Goal: Task Accomplishment & Management: Complete application form

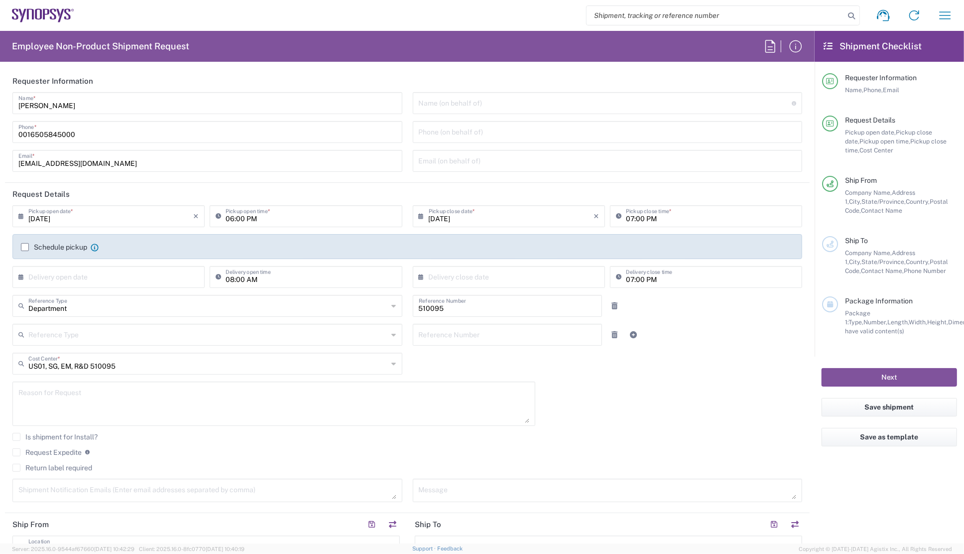
click at [657, 18] on input "search" at bounding box center [715, 15] width 258 height 19
paste input "56484691"
type input "56484691"
click at [853, 14] on icon at bounding box center [851, 16] width 14 height 14
type input "Department"
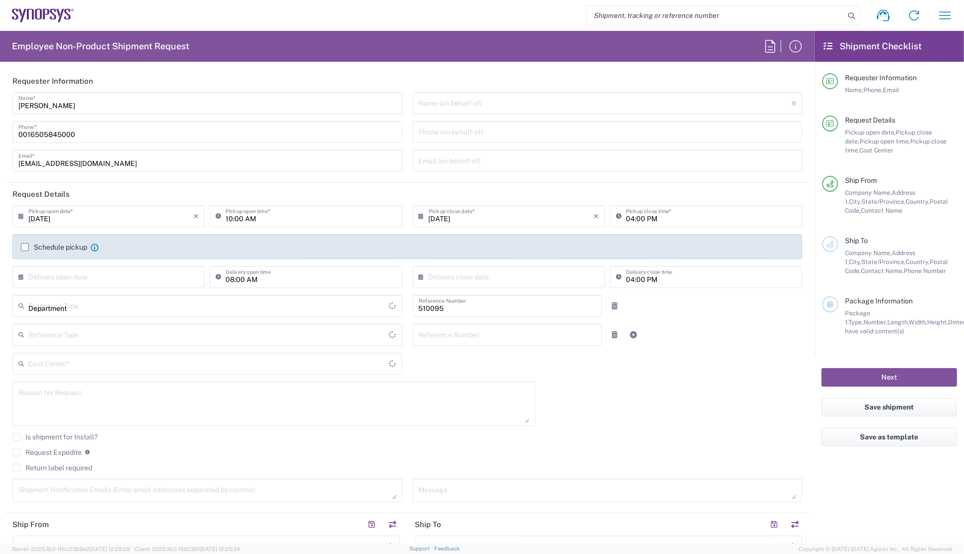
type input "[GEOGRAPHIC_DATA]"
type input "US01, SG, EM, R&D 510095"
type input "[US_STATE]"
type input "Delivered at Place"
type input "[GEOGRAPHIC_DATA]"
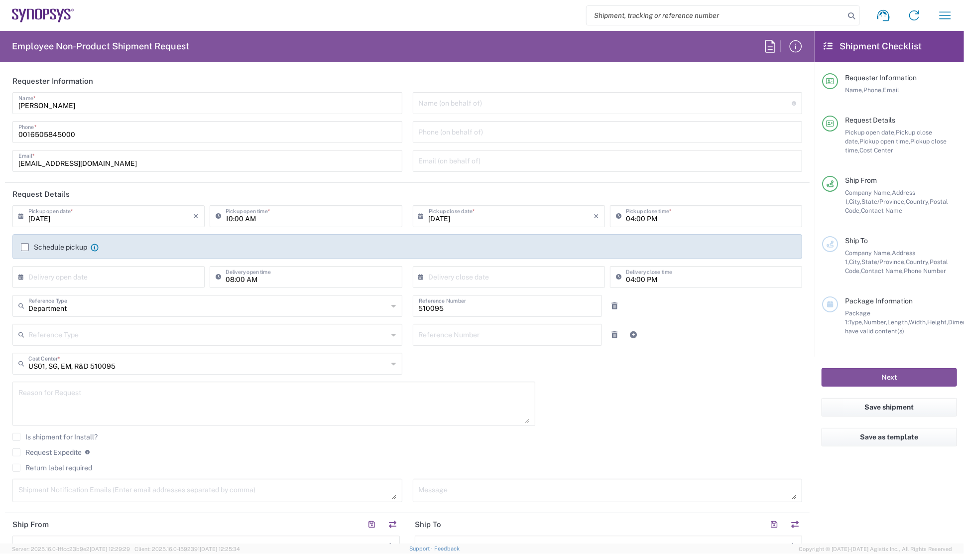
type input "Headquarters USSV"
click at [628, 17] on input "search" at bounding box center [715, 15] width 258 height 19
paste input "56484691"
type input "56484691"
click at [850, 16] on icon at bounding box center [851, 16] width 14 height 14
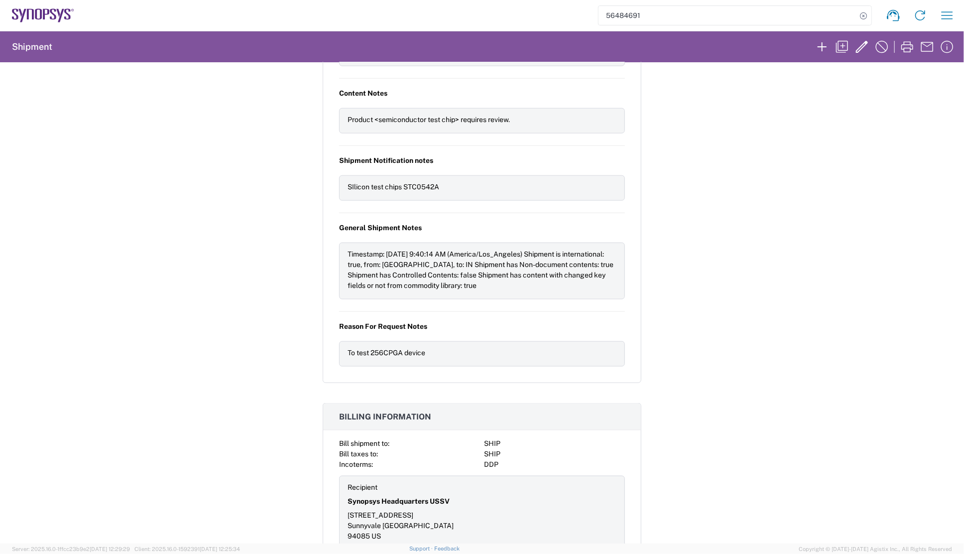
scroll to position [814, 0]
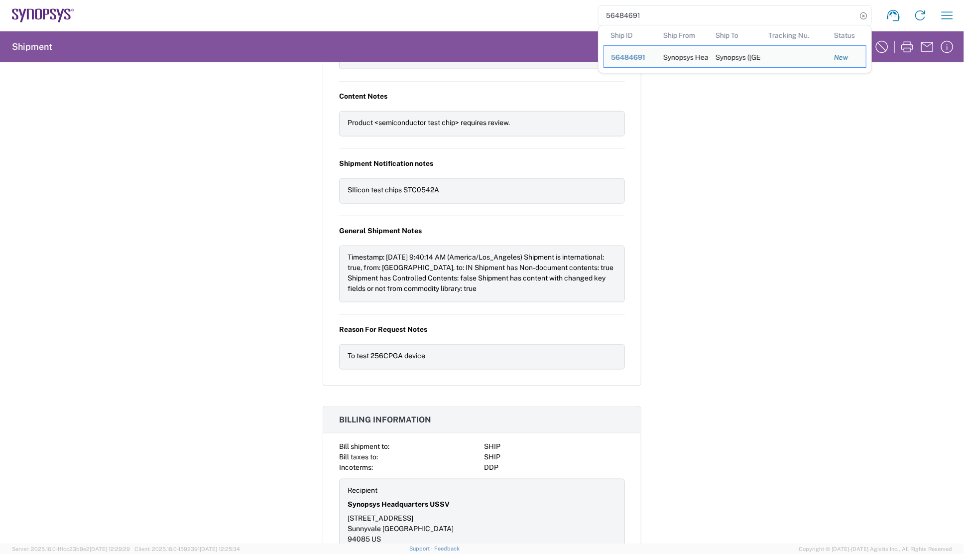
click at [460, 321] on div "Reason For Request Notes" at bounding box center [409, 329] width 141 height 17
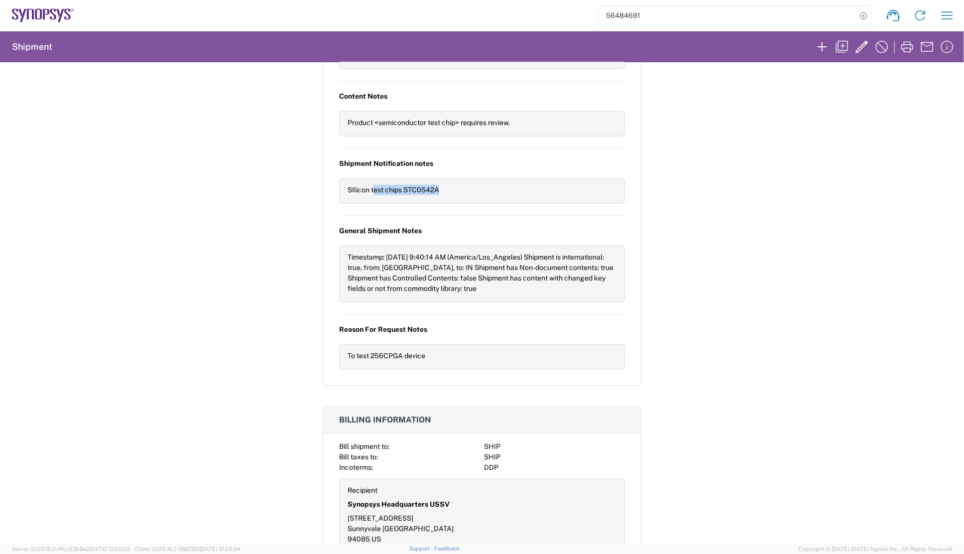
drag, startPoint x: 370, startPoint y: 157, endPoint x: 442, endPoint y: 158, distance: 71.7
click at [442, 185] on div "SIlicon test chips STC0542A" at bounding box center [481, 190] width 269 height 10
click at [502, 273] on div "General Shipment Notes Timestamp: [DATE] 9:40:14 AM (America/Los_Angeles) Shipm…" at bounding box center [482, 262] width 286 height 93
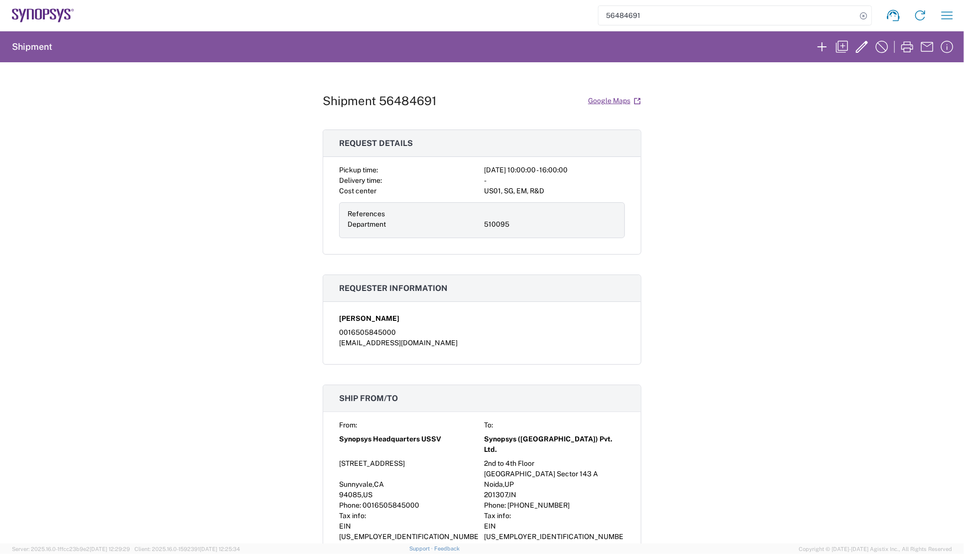
scroll to position [0, 0]
click at [841, 44] on icon "button" at bounding box center [842, 47] width 16 height 16
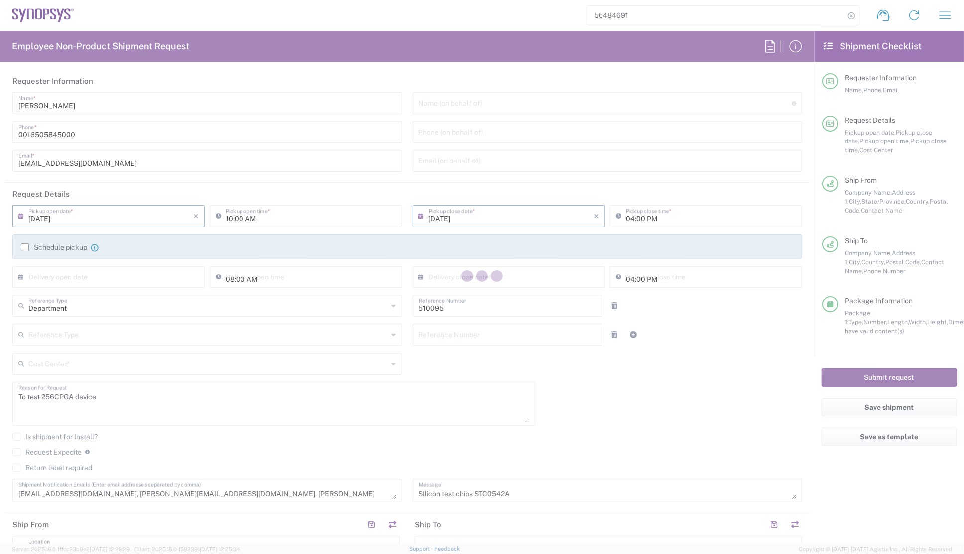
type input "US01, SG, EM, R&D 510095"
type input "[US_STATE]"
type input "Cardboard Box(es)"
type input "[GEOGRAPHIC_DATA]"
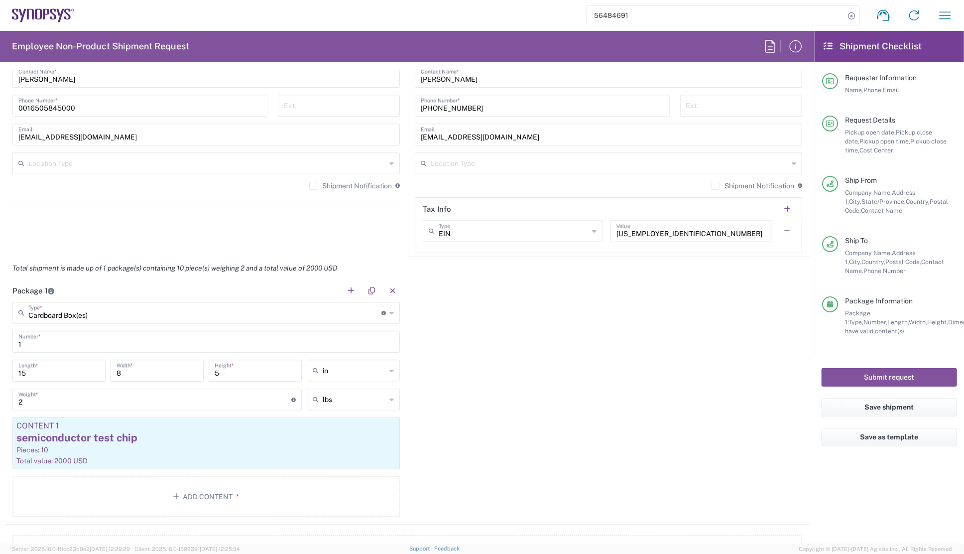
scroll to position [814, 0]
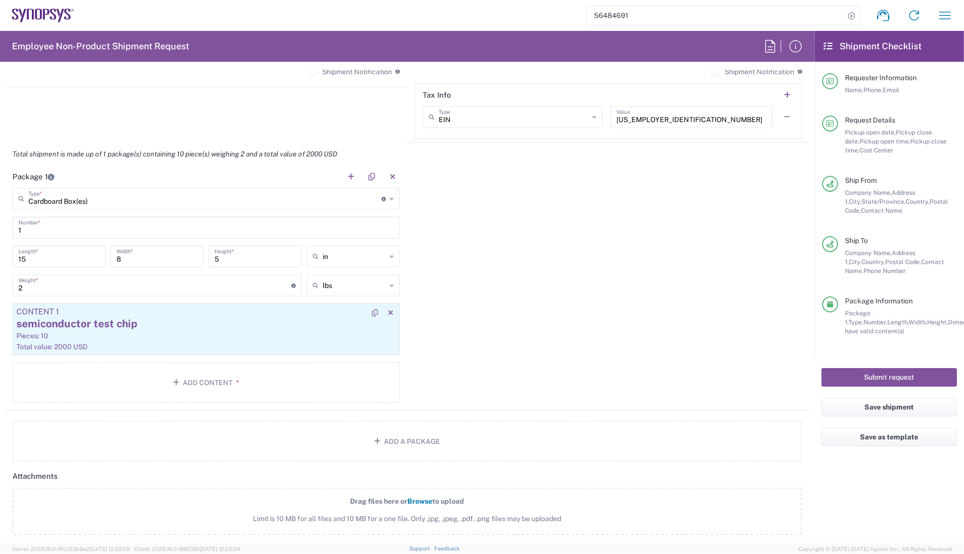
click at [124, 332] on div "Pieces: 10" at bounding box center [205, 335] width 379 height 9
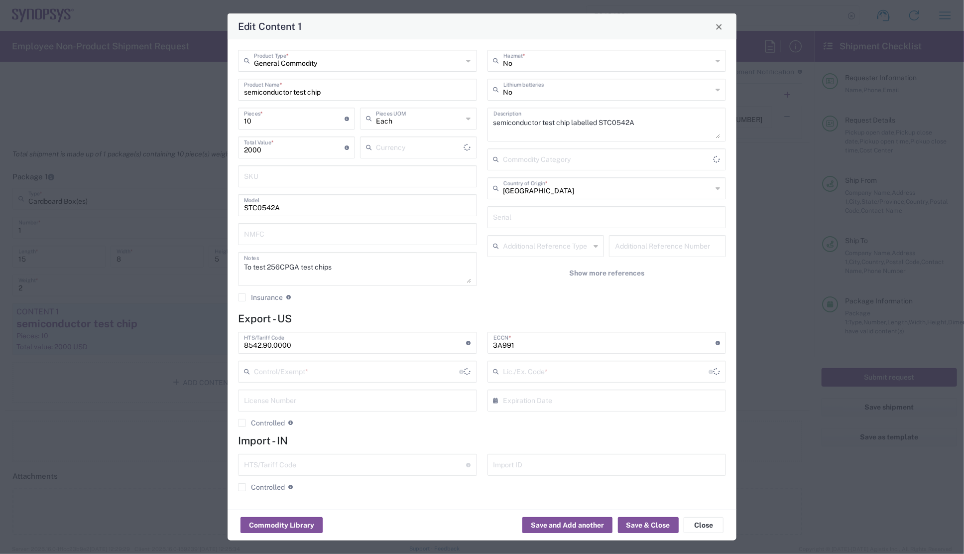
type input "BIS"
type input "US Dollar"
type input "NLR - No License Required"
click at [534, 441] on h4 "Import - IN" at bounding box center [482, 440] width 488 height 12
click at [723, 29] on button "Close" at bounding box center [719, 26] width 14 height 14
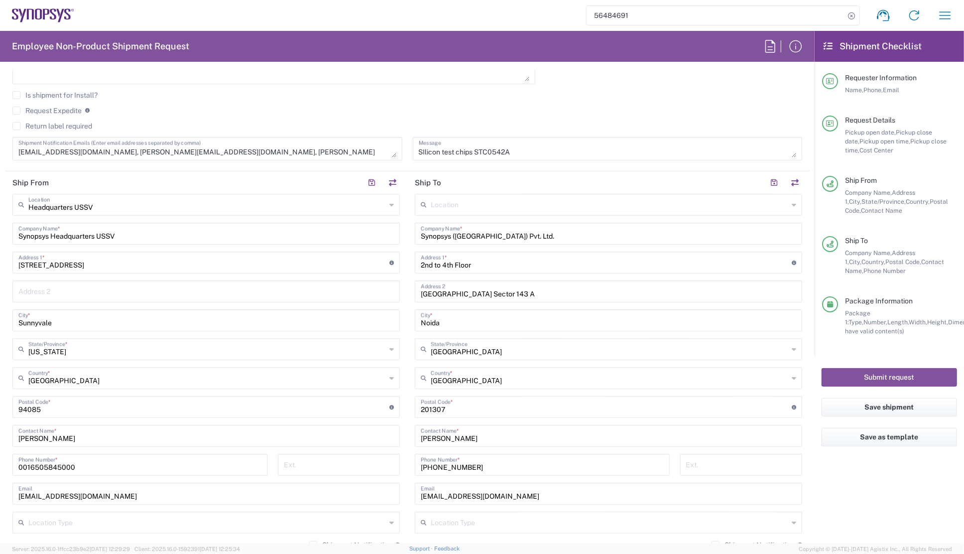
scroll to position [362, 0]
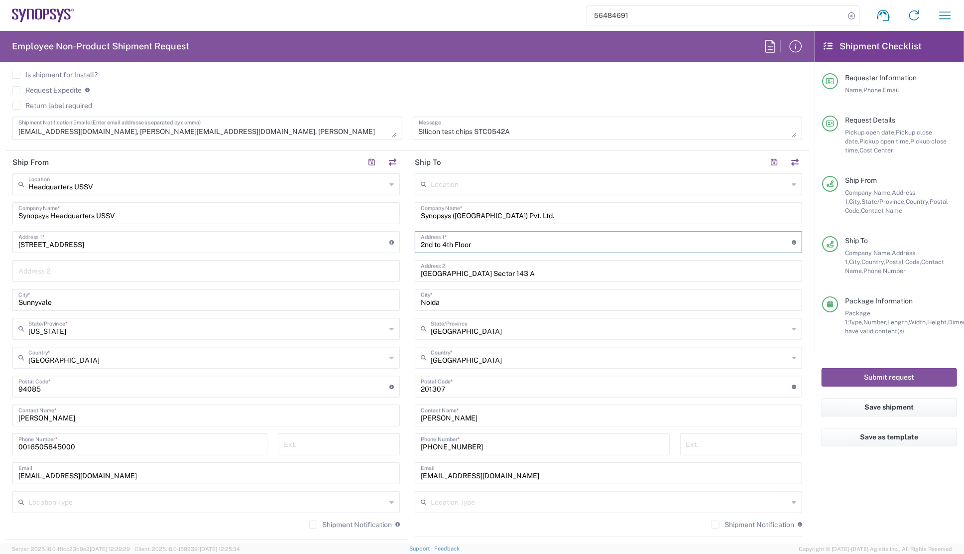
drag, startPoint x: 475, startPoint y: 242, endPoint x: 399, endPoint y: 241, distance: 76.2
click at [399, 241] on div "Ship From Headquarters USSV Location Headquarters [GEOGRAPHIC_DATA] Agrate Bria…" at bounding box center [407, 373] width 804 height 445
drag, startPoint x: 499, startPoint y: 272, endPoint x: 405, endPoint y: 270, distance: 94.6
click at [407, 270] on main "Location [GEOGRAPHIC_DATA] DE04 Agrate Brianza IT01 [GEOGRAPHIC_DATA] DE02 [GEO…" at bounding box center [608, 382] width 402 height 418
drag, startPoint x: 445, startPoint y: 302, endPoint x: 412, endPoint y: 299, distance: 33.0
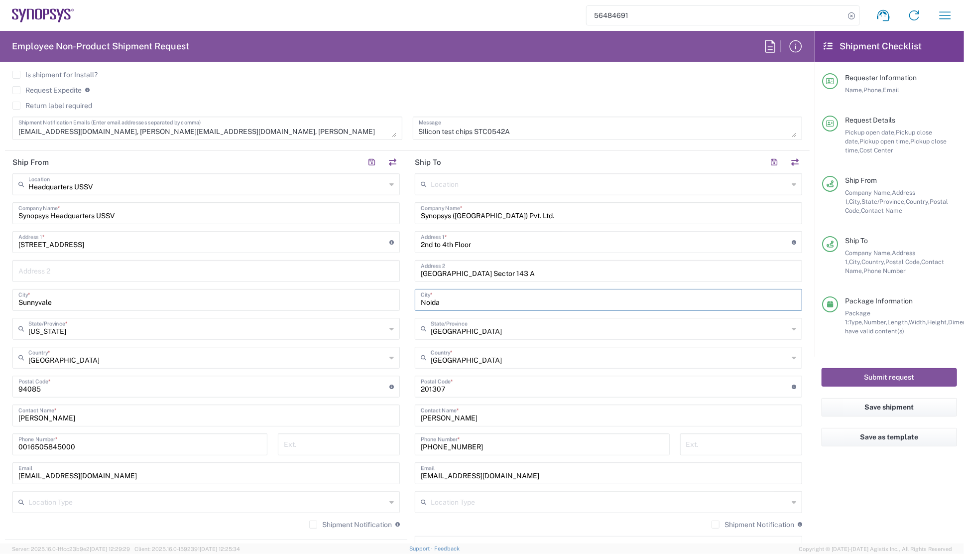
click at [415, 299] on div "Noida City *" at bounding box center [608, 300] width 387 height 22
click at [478, 333] on input "text" at bounding box center [609, 327] width 357 height 17
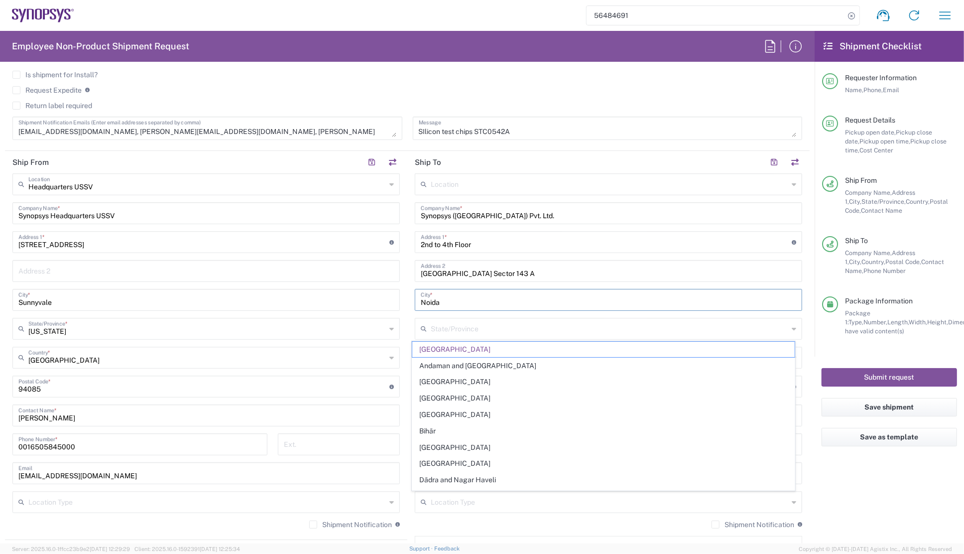
click at [539, 292] on input "Noida" at bounding box center [608, 298] width 375 height 17
type input "[GEOGRAPHIC_DATA]"
drag, startPoint x: 428, startPoint y: 331, endPoint x: 454, endPoint y: 331, distance: 26.9
click at [454, 331] on input "text" at bounding box center [609, 327] width 357 height 17
drag, startPoint x: 625, startPoint y: 347, endPoint x: 1243, endPoint y: 275, distance: 622.4
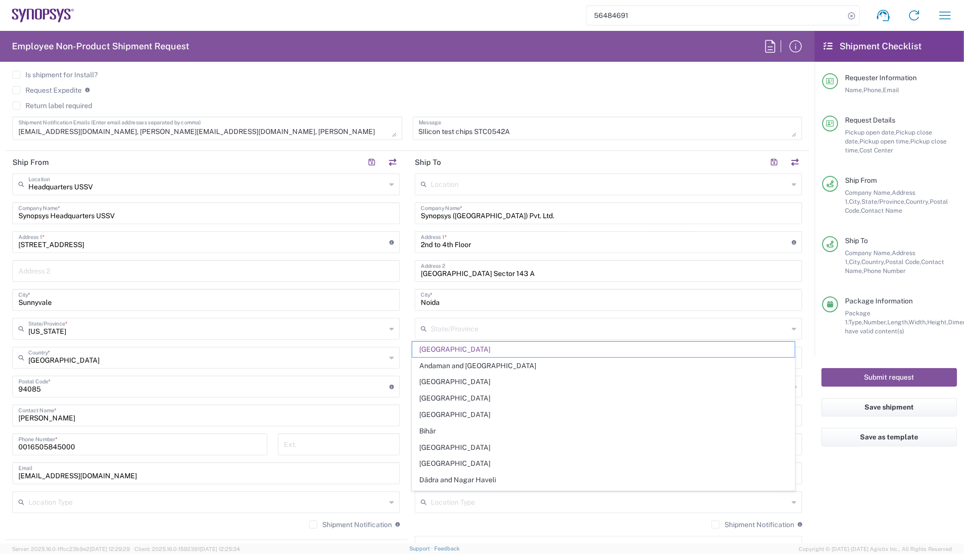
click at [963, 275] on html "56484691 Shipment request Shipment tracking Employee non-product shipment reque…" at bounding box center [482, 277] width 964 height 554
type input "[GEOGRAPHIC_DATA]"
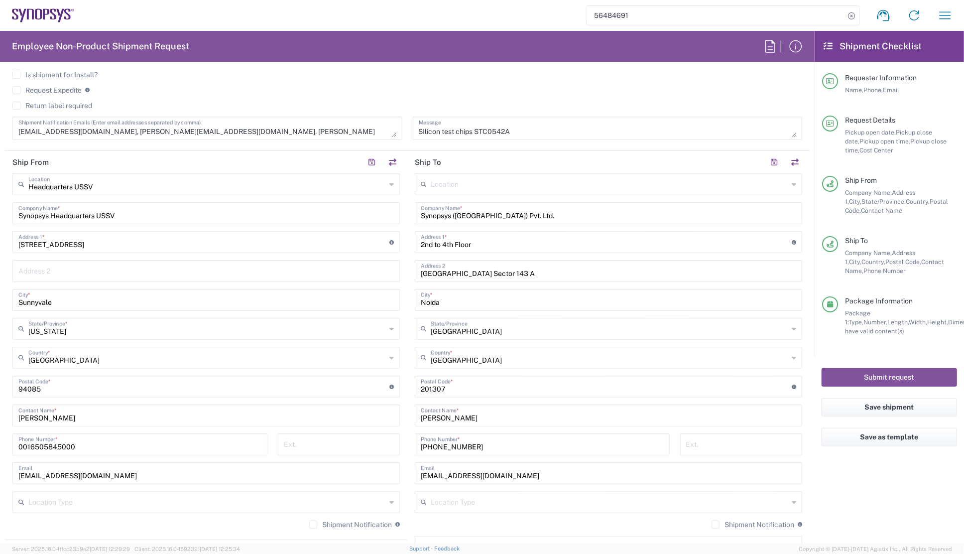
click at [826, 493] on agx-form-checklist "Shipment Checklist Requester Information Name, Phone, Email Request Details Pic…" at bounding box center [888, 287] width 149 height 512
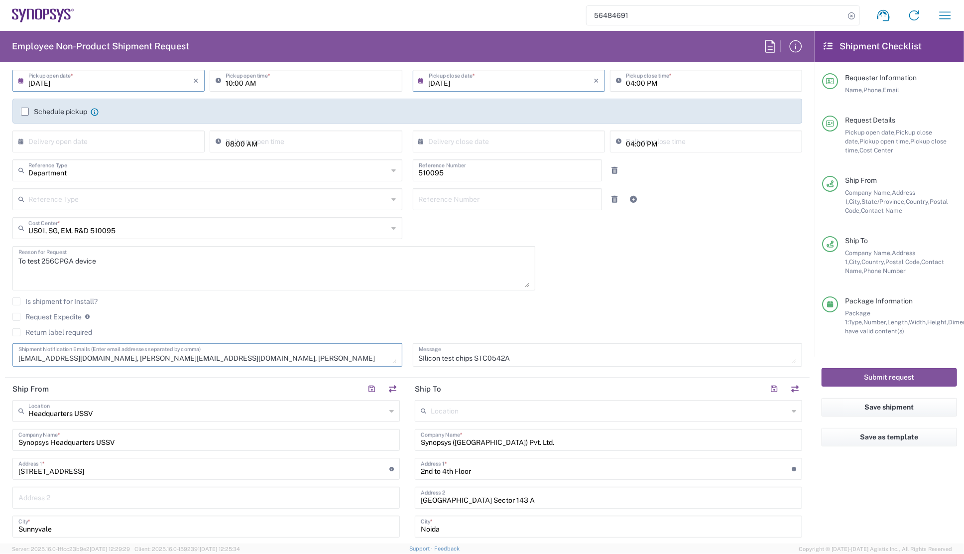
scroll to position [10, 0]
drag, startPoint x: 175, startPoint y: 357, endPoint x: 91, endPoint y: 355, distance: 84.1
click at [91, 355] on textarea "[EMAIL_ADDRESS][DOMAIN_NAME], [PERSON_NAME][EMAIL_ADDRESS][DOMAIN_NAME], [PERSO…" at bounding box center [207, 354] width 378 height 17
click at [144, 335] on div "Return label required" at bounding box center [406, 335] width 789 height 15
drag, startPoint x: 125, startPoint y: 358, endPoint x: -20, endPoint y: 353, distance: 144.9
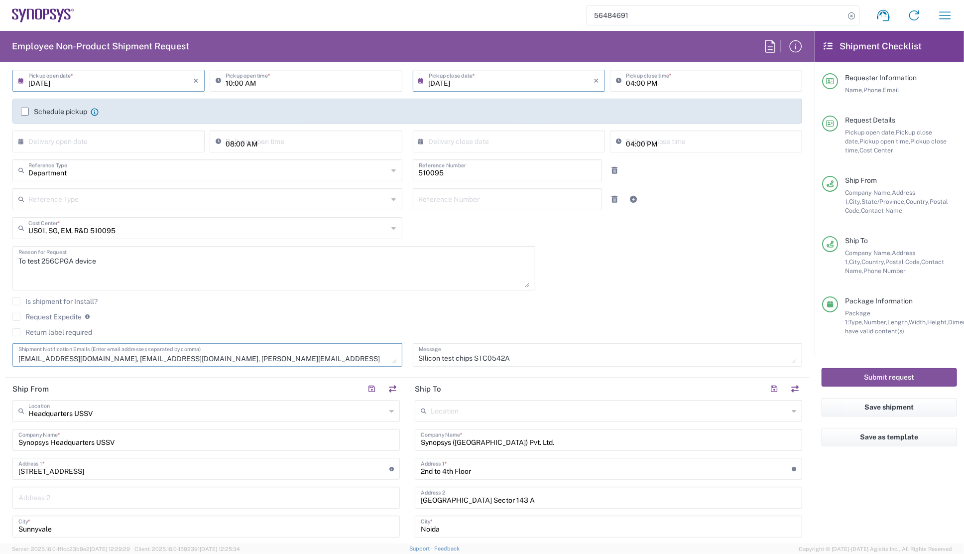
click at [0, 353] on html "56484691 Shipment request Shipment tracking Employee non-product shipment reque…" at bounding box center [482, 277] width 964 height 554
click at [109, 356] on textarea "[EMAIL_ADDRESS][DOMAIN_NAME], [PERSON_NAME][EMAIL_ADDRESS][DOMAIN_NAME], [PERSO…" at bounding box center [207, 354] width 378 height 17
drag, startPoint x: 340, startPoint y: 355, endPoint x: 20, endPoint y: 354, distance: 320.1
click at [20, 354] on textarea "[EMAIL_ADDRESS][DOMAIN_NAME], [PERSON_NAME][EMAIL_ADDRESS][DOMAIN_NAME], [PERSO…" at bounding box center [207, 354] width 378 height 17
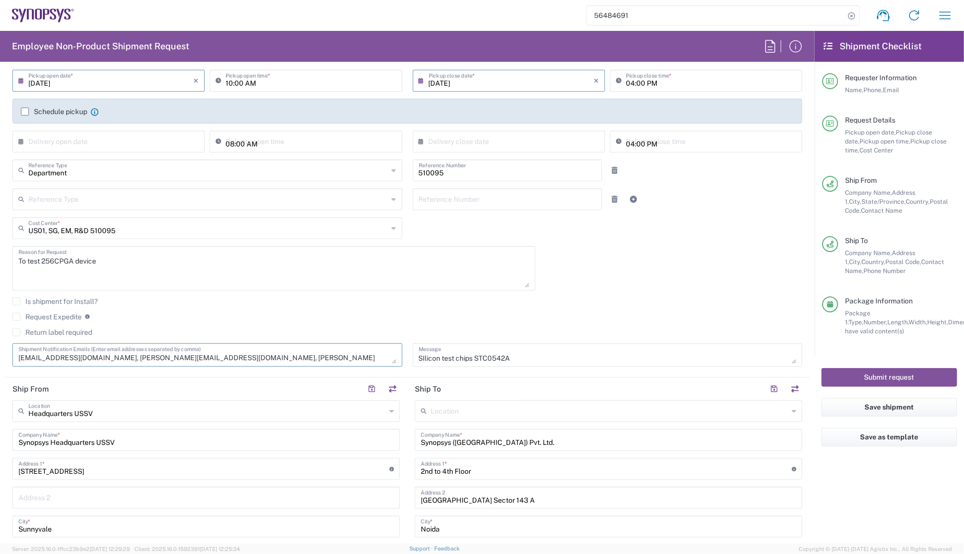
click at [256, 354] on textarea "[EMAIL_ADDRESS][DOMAIN_NAME], [PERSON_NAME][EMAIL_ADDRESS][DOMAIN_NAME], [PERSO…" at bounding box center [207, 354] width 378 height 17
drag, startPoint x: 181, startPoint y: 356, endPoint x: 251, endPoint y: 356, distance: 70.7
click at [251, 356] on textarea "[EMAIL_ADDRESS][DOMAIN_NAME], [PERSON_NAME][EMAIL_ADDRESS][DOMAIN_NAME], [PERSO…" at bounding box center [207, 354] width 378 height 17
drag, startPoint x: 18, startPoint y: 356, endPoint x: 94, endPoint y: 358, distance: 75.7
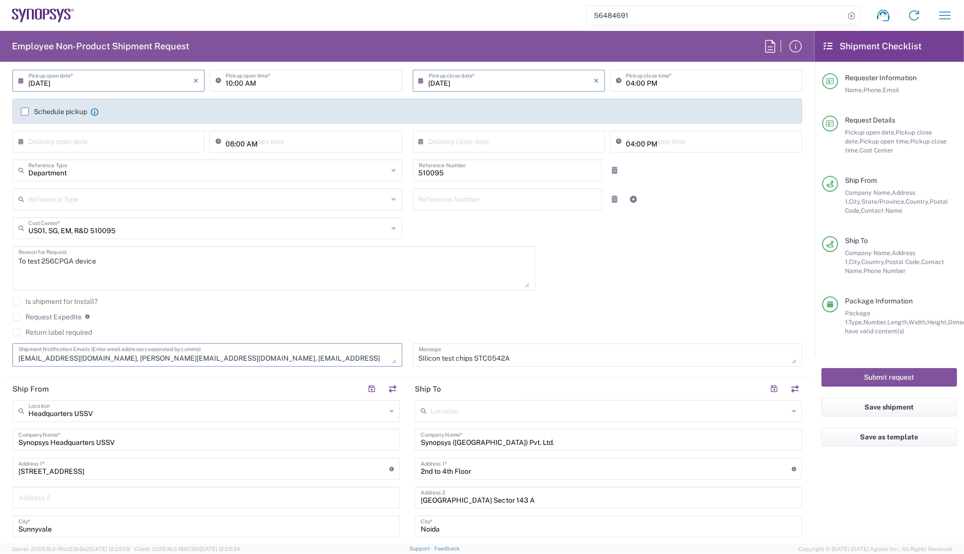
click at [94, 358] on textarea "[EMAIL_ADDRESS][DOMAIN_NAME], [PERSON_NAME][EMAIL_ADDRESS][DOMAIN_NAME], [EMAIL…" at bounding box center [207, 354] width 378 height 17
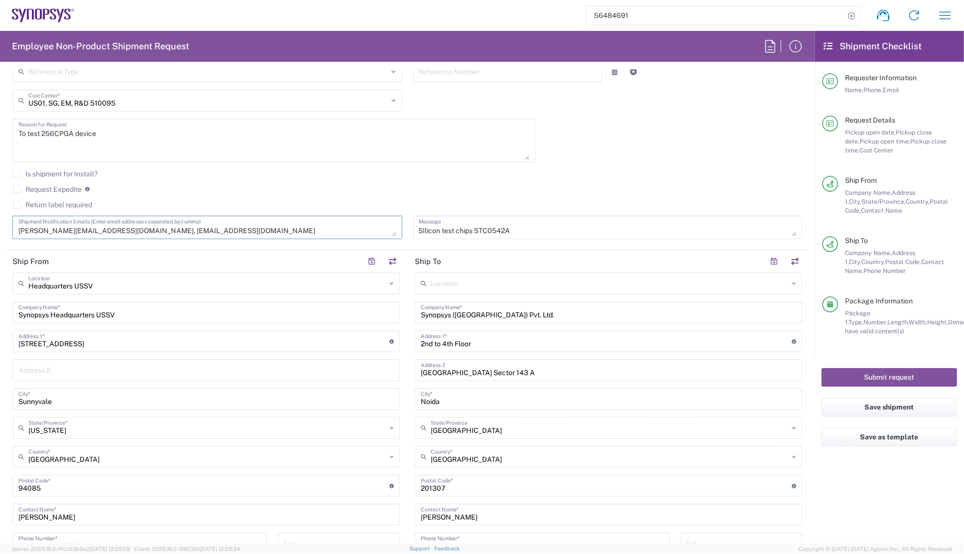
scroll to position [407, 0]
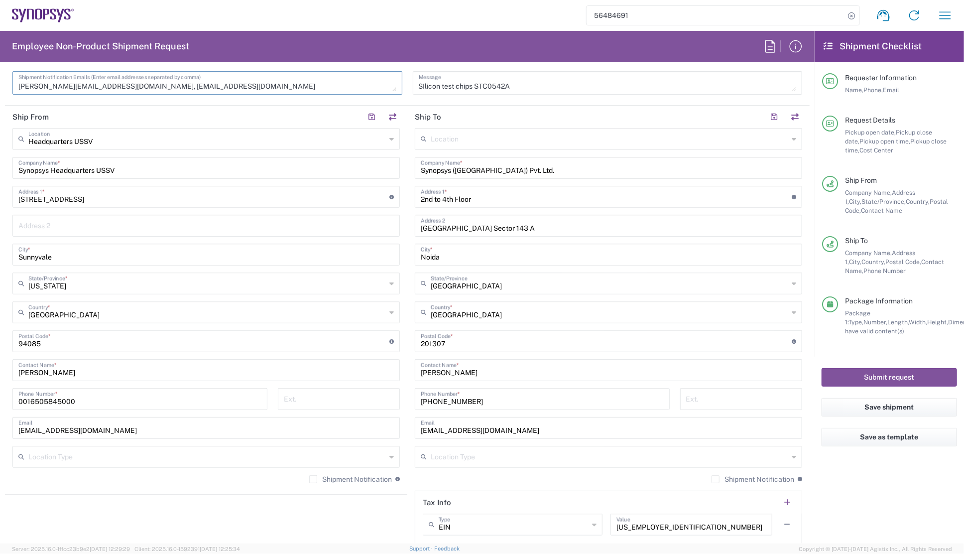
type textarea "[PERSON_NAME][EMAIL_ADDRESS][DOMAIN_NAME], [EMAIL_ADDRESS][DOMAIN_NAME]"
drag, startPoint x: 480, startPoint y: 370, endPoint x: 402, endPoint y: 368, distance: 77.7
click at [402, 368] on div "Ship From Headquarters USSV Location Headquarters [GEOGRAPHIC_DATA] Agrate Bria…" at bounding box center [407, 328] width 804 height 445
click at [469, 368] on input "[PERSON_NAME]" at bounding box center [608, 368] width 375 height 17
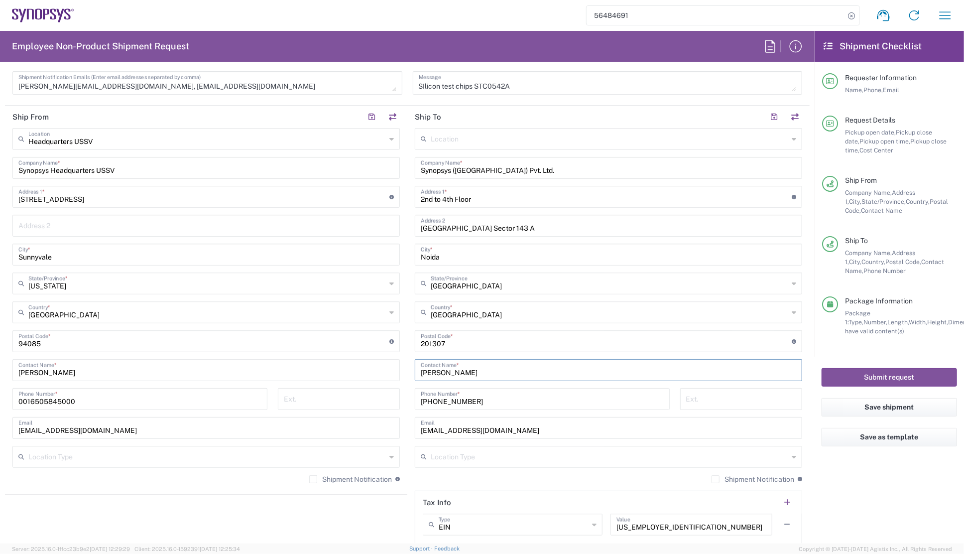
drag, startPoint x: 469, startPoint y: 368, endPoint x: 450, endPoint y: 368, distance: 19.4
click at [450, 368] on input "[PERSON_NAME]" at bounding box center [608, 368] width 375 height 17
type input "[PERSON_NAME]"
click at [70, 114] on header "Ship From" at bounding box center [206, 117] width 402 height 22
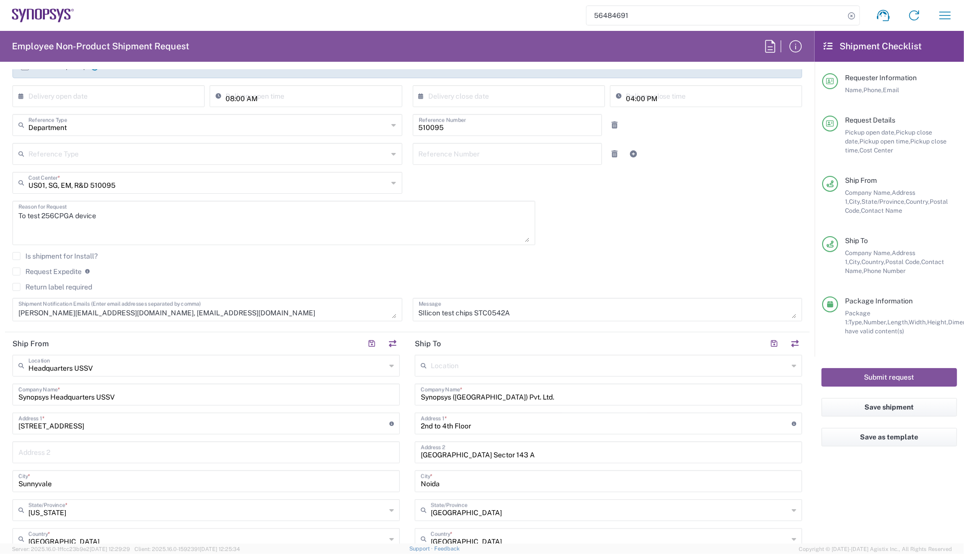
scroll to position [0, 0]
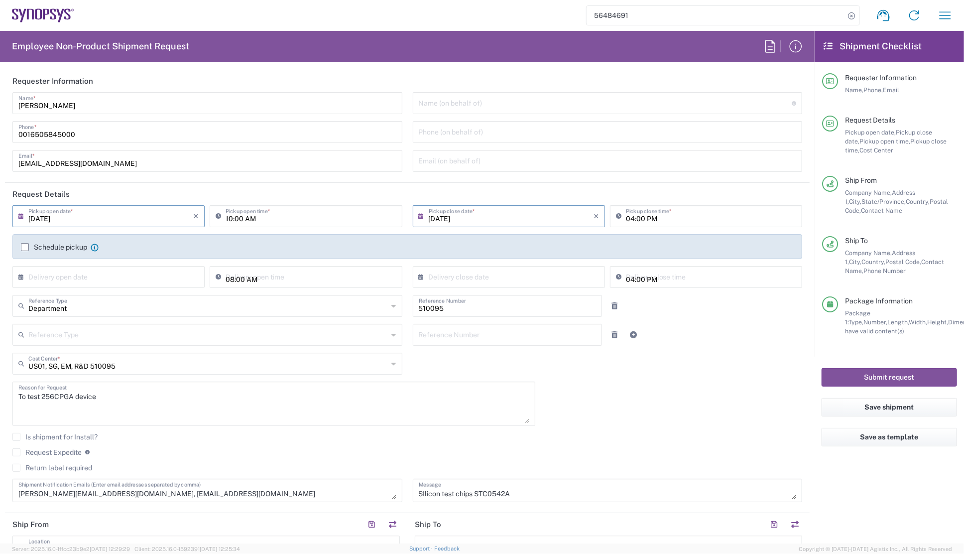
click at [873, 514] on agx-form-checklist "Shipment Checklist Requester Information Name, Phone, Email Request Details Pic…" at bounding box center [888, 287] width 149 height 512
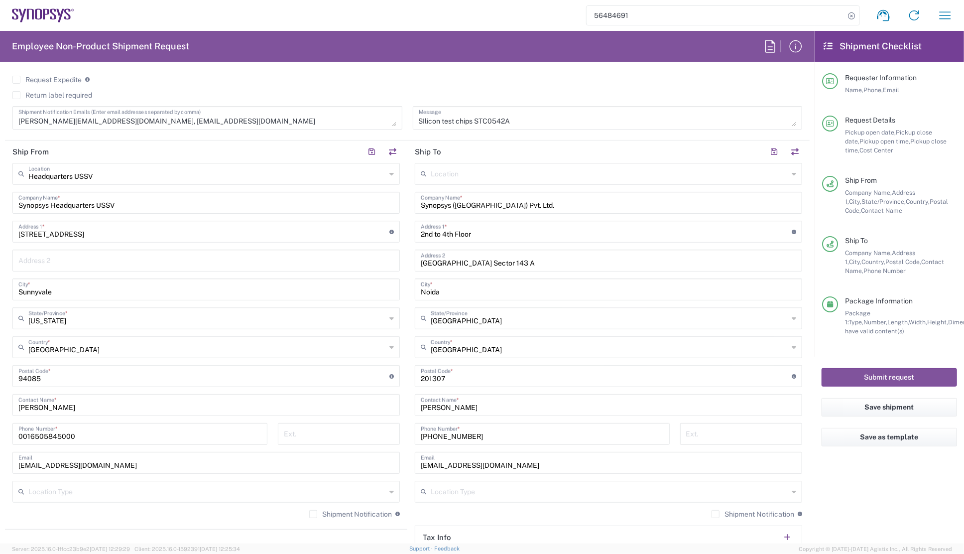
scroll to position [362, 0]
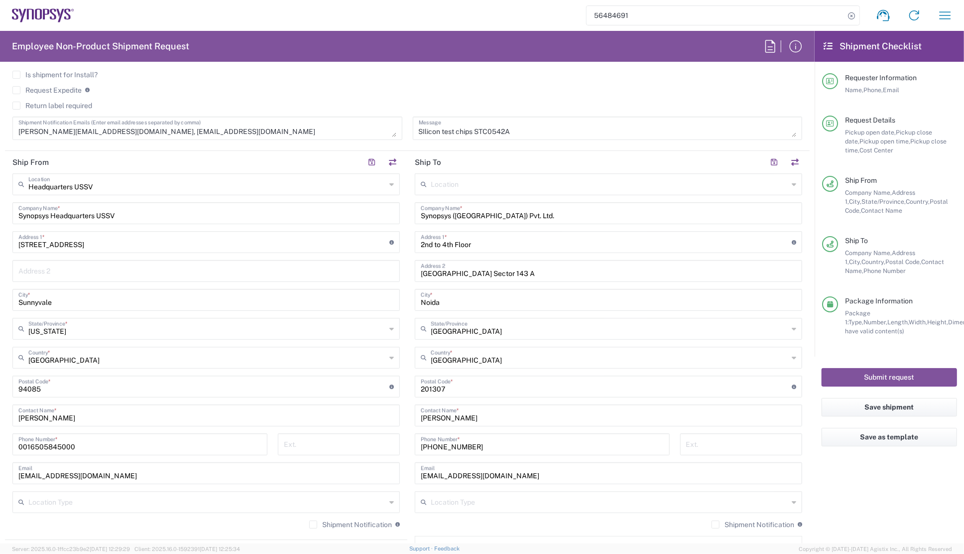
click at [684, 352] on input "[GEOGRAPHIC_DATA]" at bounding box center [609, 356] width 357 height 17
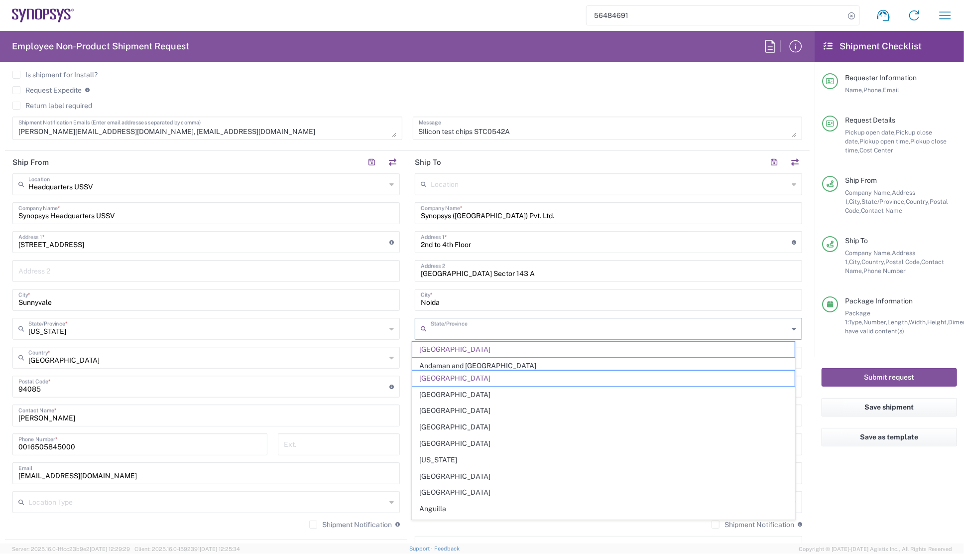
drag, startPoint x: 507, startPoint y: 319, endPoint x: 520, endPoint y: 319, distance: 12.9
click at [507, 319] on input "text" at bounding box center [609, 327] width 357 height 17
type input "[GEOGRAPHIC_DATA]"
drag, startPoint x: 304, startPoint y: 72, endPoint x: 309, endPoint y: 79, distance: 8.7
click at [304, 72] on agx-checkbox-control "Is shipment for Install?" at bounding box center [406, 75] width 789 height 8
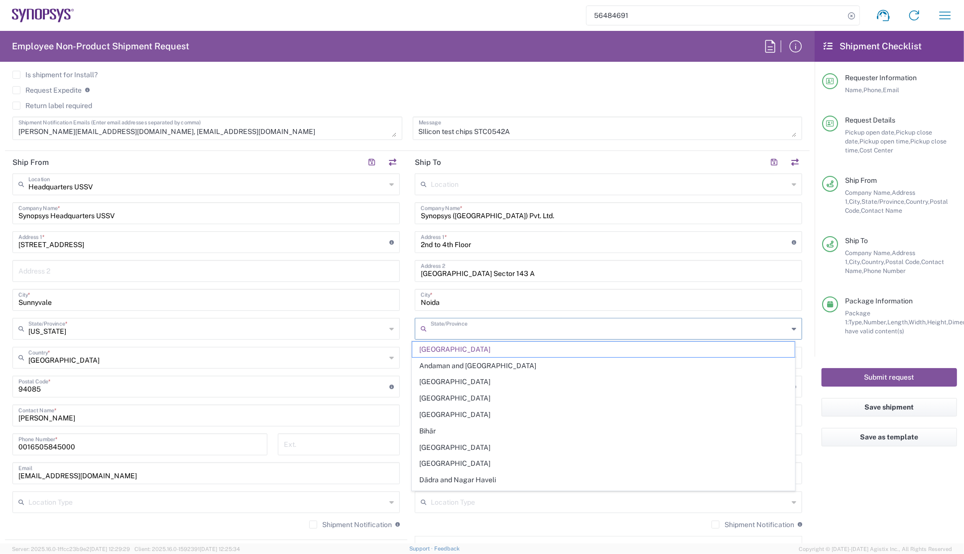
type input "[GEOGRAPHIC_DATA]"
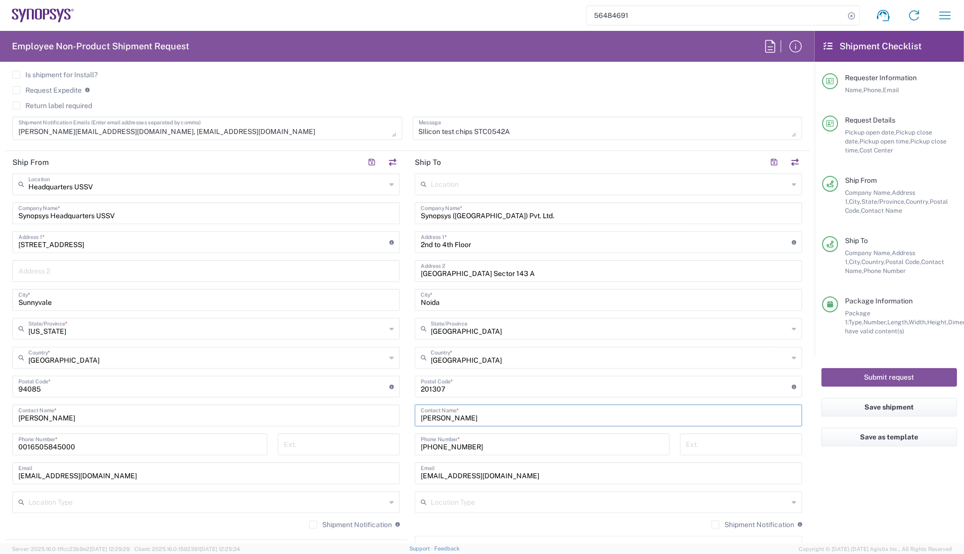
drag, startPoint x: 459, startPoint y: 421, endPoint x: 395, endPoint y: 416, distance: 64.4
click at [395, 416] on div "Ship From Headquarters USSV Location Headquarters [GEOGRAPHIC_DATA] Agrate Bria…" at bounding box center [407, 373] width 804 height 445
paste input " [PERSON_NAME]"
click at [427, 414] on input " [PERSON_NAME]" at bounding box center [605, 414] width 368 height 17
type input "[PERSON_NAME]"
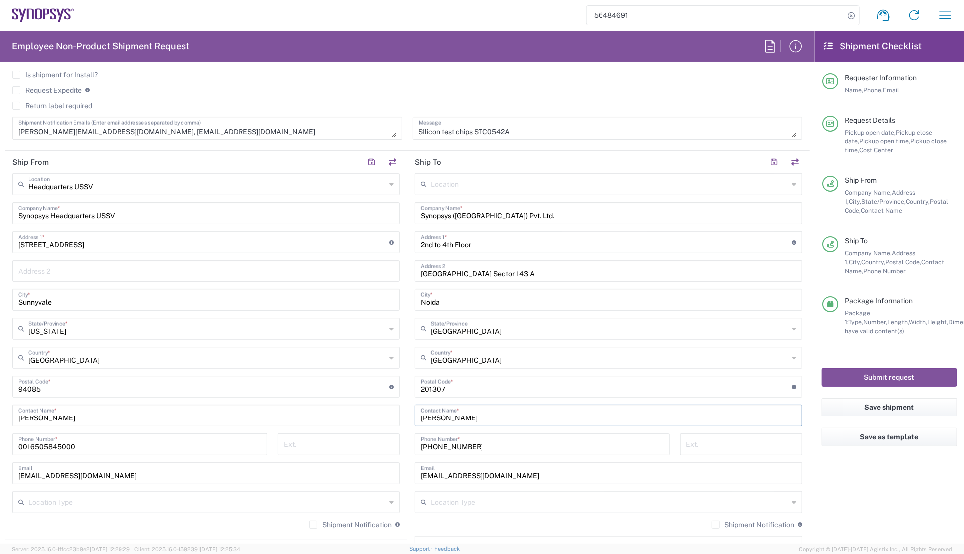
click at [855, 492] on agx-form-checklist "Shipment Checklist Requester Information Name, Phone, Email Request Details Pic…" at bounding box center [888, 287] width 149 height 512
click at [420, 536] on header "Tax Info" at bounding box center [608, 547] width 386 height 22
click at [467, 419] on input "[PERSON_NAME]" at bounding box center [608, 414] width 375 height 17
drag, startPoint x: 491, startPoint y: 417, endPoint x: 411, endPoint y: 412, distance: 80.3
click at [411, 412] on main "Location [GEOGRAPHIC_DATA] DE04 Agrate Brianza IT01 [GEOGRAPHIC_DATA] DE02 [GEO…" at bounding box center [608, 382] width 402 height 418
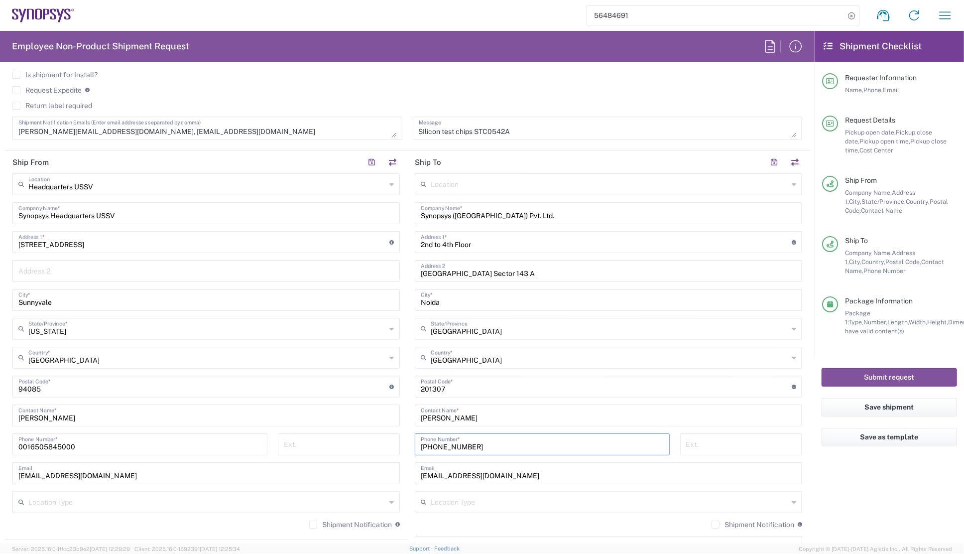
drag, startPoint x: 472, startPoint y: 447, endPoint x: 413, endPoint y: 445, distance: 58.8
click at [415, 445] on div "[PHONE_NUMBER] Phone Number *" at bounding box center [542, 444] width 255 height 22
paste input "999886682"
type input "[PHONE_NUMBER]"
click at [445, 90] on agx-checkbox-control "Request Expedite If expedite is checked you will be unable to rate and book thi…" at bounding box center [406, 90] width 789 height 9
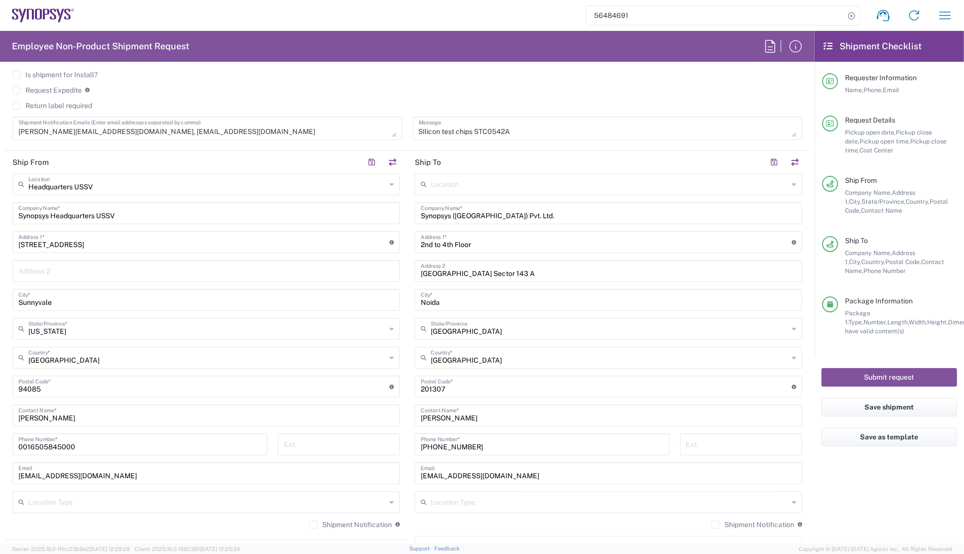
click at [866, 493] on agx-form-checklist "Shipment Checklist Requester Information Name, Phone, Email Request Details Pic…" at bounding box center [888, 287] width 149 height 512
drag, startPoint x: 499, startPoint y: 476, endPoint x: 408, endPoint y: 468, distance: 90.9
click at [408, 468] on main "Location [GEOGRAPHIC_DATA] DE04 Agrate Brianza IT01 [GEOGRAPHIC_DATA] DE02 [GEO…" at bounding box center [608, 382] width 402 height 418
paste input "[PERSON_NAME][EMAIL_ADDRESS][DOMAIN_NAME]>"
type input "[PERSON_NAME][EMAIL_ADDRESS][DOMAIN_NAME]"
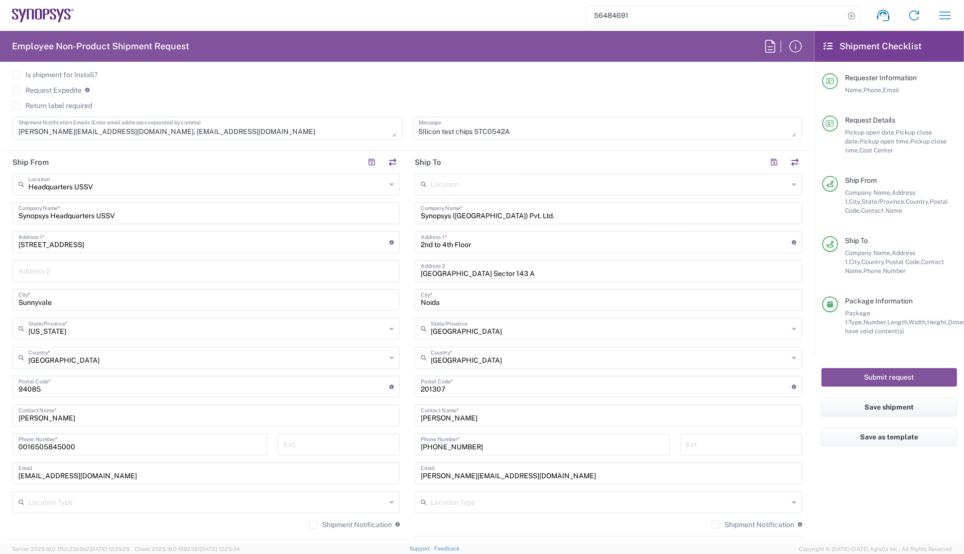
click at [859, 498] on agx-form-checklist "Shipment Checklist Requester Information Name, Phone, Email Request Details Pic…" at bounding box center [888, 287] width 149 height 512
